Goal: Obtain resource: Obtain resource

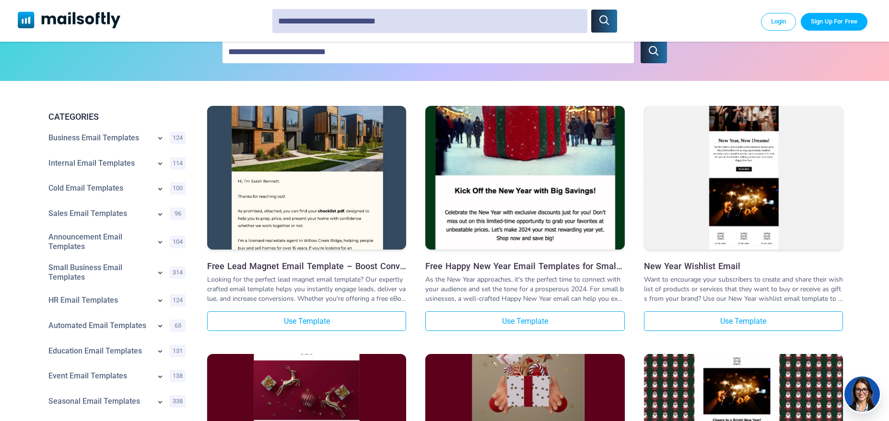
scroll to position [184, 0]
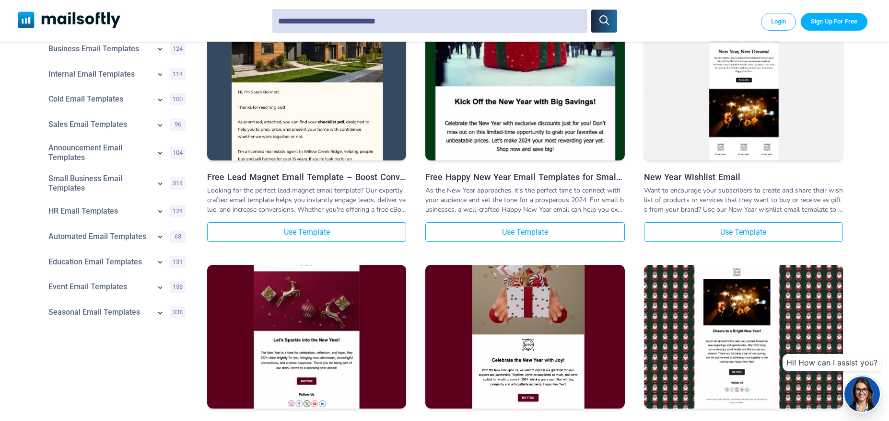
click at [351, 111] on img at bounding box center [306, 88] width 199 height 247
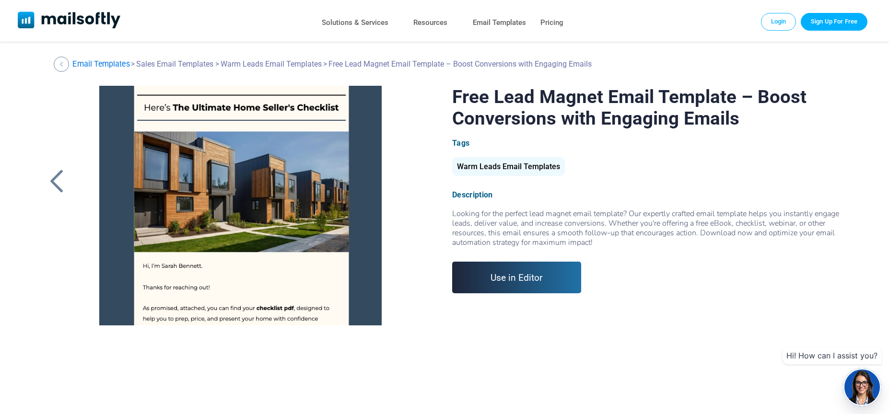
click at [95, 65] on link "Email Templates" at bounding box center [100, 63] width 57 height 9
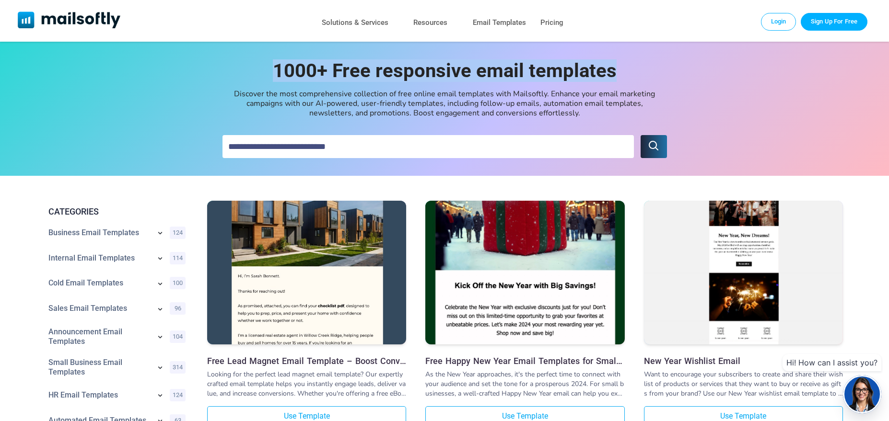
drag, startPoint x: 277, startPoint y: 73, endPoint x: 645, endPoint y: 70, distance: 368.7
click at [645, 70] on div "1000+ Free responsive email templates Discover the most comprehensive collectio…" at bounding box center [444, 109] width 889 height 134
copy h1 "1000+ Free responsive email templates"
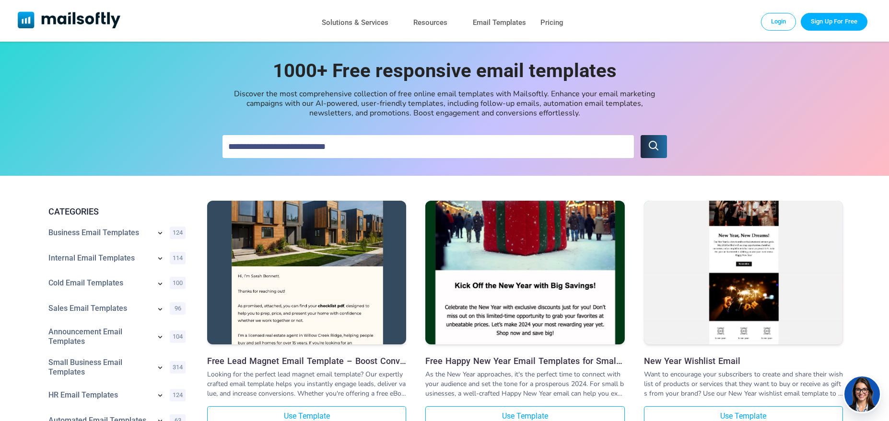
click at [305, 104] on div "Discover the most comprehensive collection of free online email templates with …" at bounding box center [444, 103] width 431 height 29
